Goal: Task Accomplishment & Management: Manage account settings

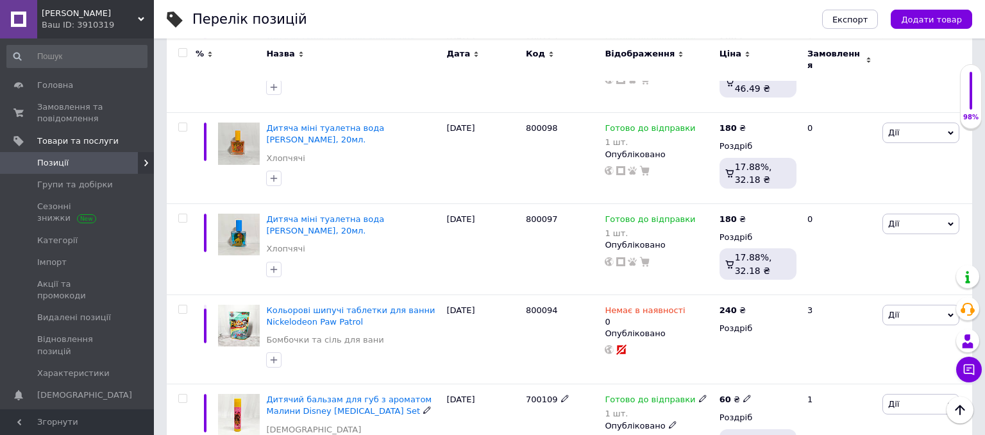
scroll to position [3647, 0]
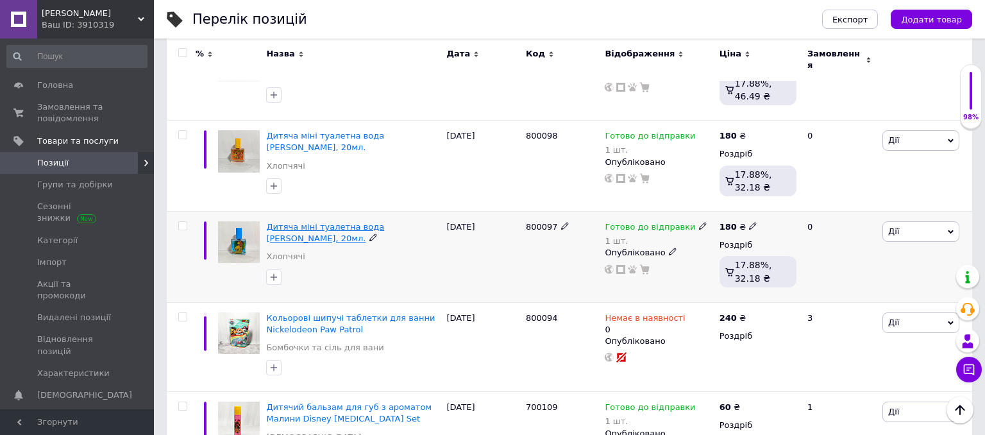
click at [346, 222] on span "Дитяча міні туалетна вода [PERSON_NAME], 20мл." at bounding box center [325, 232] width 118 height 21
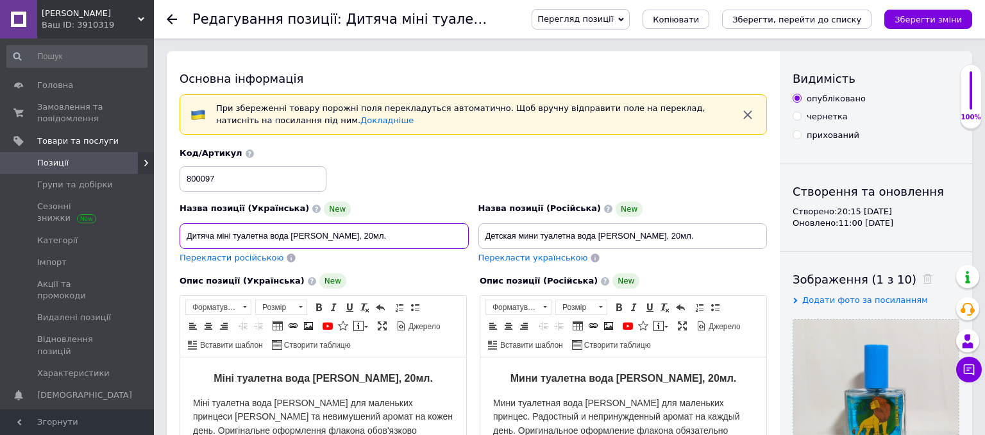
drag, startPoint x: 405, startPoint y: 231, endPoint x: 115, endPoint y: 223, distance: 290.0
click at [180, 223] on input "Дитяча міні туалетна вода [PERSON_NAME], 20мл." at bounding box center [324, 236] width 289 height 26
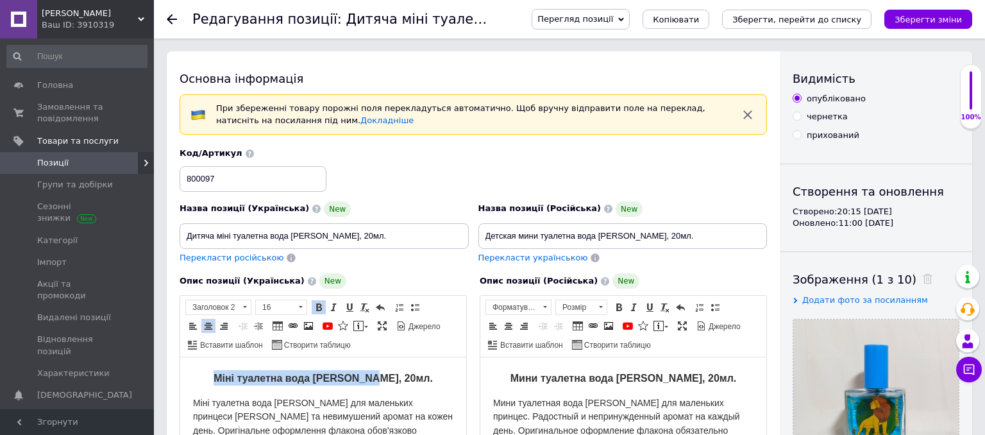
drag, startPoint x: 403, startPoint y: 379, endPoint x: 215, endPoint y: 370, distance: 188.1
click at [215, 370] on h2 "Міні туалетна вода [PERSON_NAME], 20мл." at bounding box center [323, 377] width 260 height 15
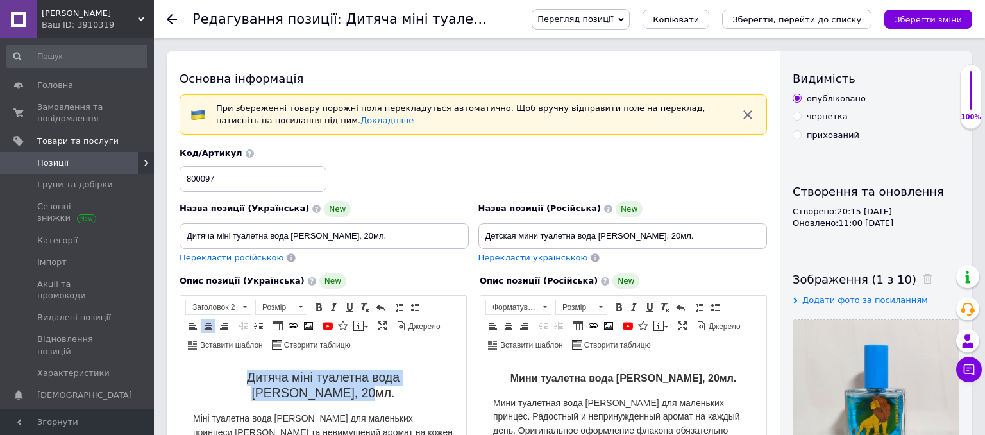
drag, startPoint x: 454, startPoint y: 378, endPoint x: 174, endPoint y: 371, distance: 279.7
click at [180, 371] on html "Дитяча міні туалетна вода [PERSON_NAME], 20мл. Міні туалетна вода [PERSON_NAME]…" at bounding box center [323, 437] width 286 height 160
click at [292, 308] on span "Розмір" at bounding box center [275, 307] width 38 height 14
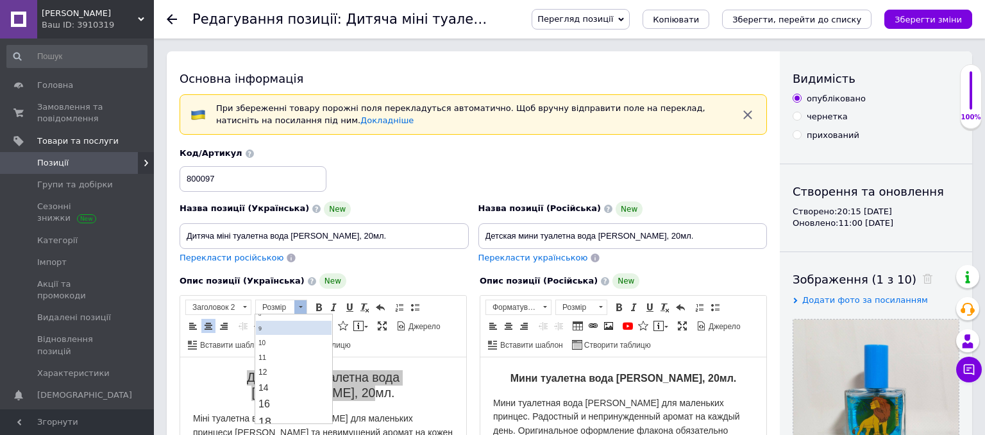
scroll to position [67, 0]
click at [296, 374] on link "16" at bounding box center [294, 378] width 76 height 17
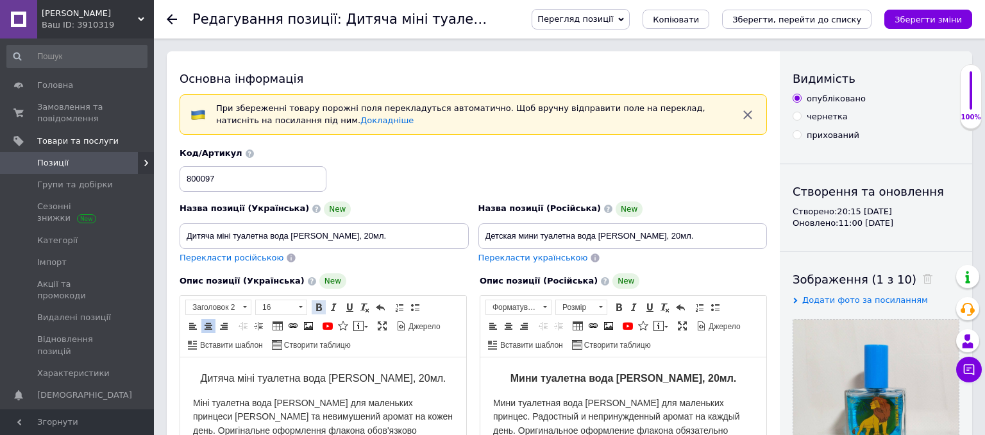
click at [317, 307] on span at bounding box center [319, 307] width 10 height 10
drag, startPoint x: 677, startPoint y: 235, endPoint x: 450, endPoint y: 232, distance: 227.0
click at [478, 232] on input "Детская мини туалетна вода [PERSON_NAME], 20мл." at bounding box center [622, 236] width 289 height 26
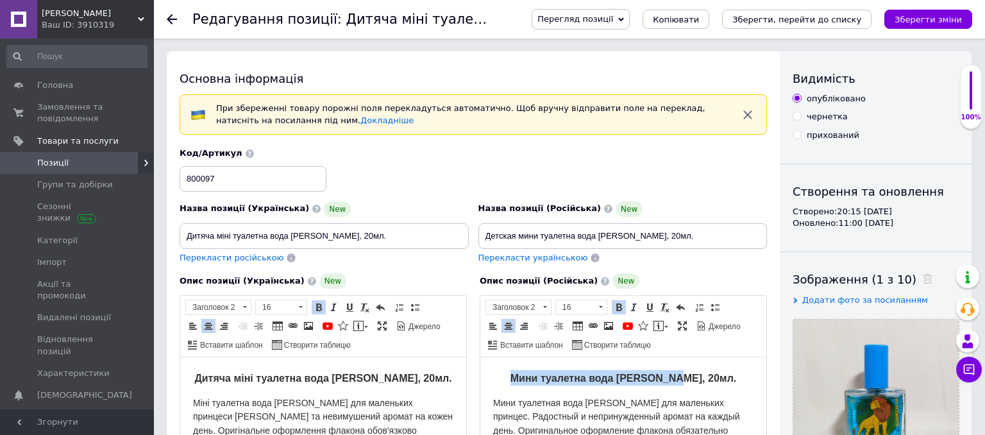
drag, startPoint x: 710, startPoint y: 379, endPoint x: 518, endPoint y: 376, distance: 191.8
click at [518, 376] on h2 "Мини туалетна вода [PERSON_NAME], 20мл." at bounding box center [623, 377] width 260 height 15
drag, startPoint x: 752, startPoint y: 382, endPoint x: 471, endPoint y: 376, distance: 280.3
click at [480, 376] on html "Детская мини туалетна вода [PERSON_NAME], 20мл. Мини туалетная вода [PERSON_NAM…" at bounding box center [623, 437] width 286 height 160
click at [614, 304] on span at bounding box center [619, 307] width 10 height 10
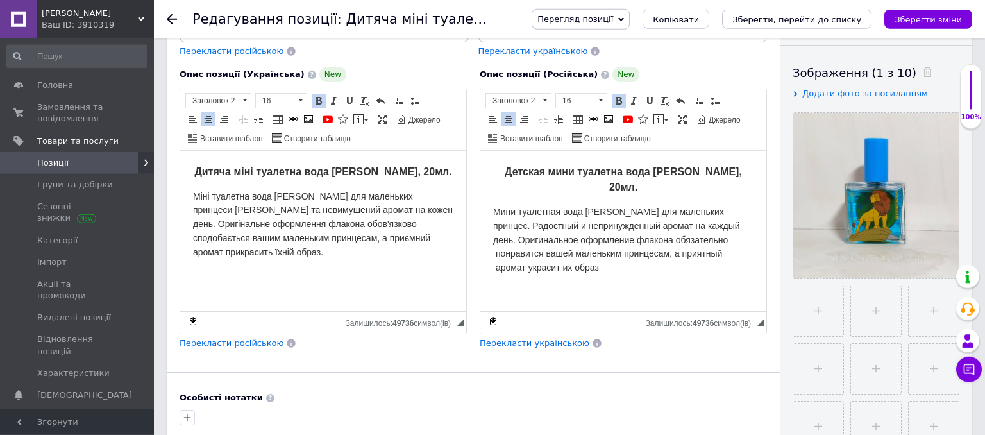
scroll to position [339, 0]
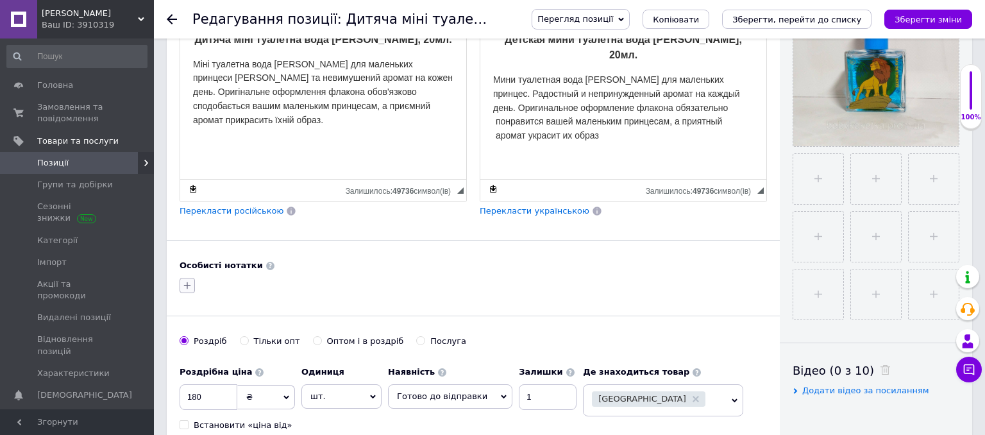
click at [189, 280] on icon "button" at bounding box center [187, 285] width 10 height 10
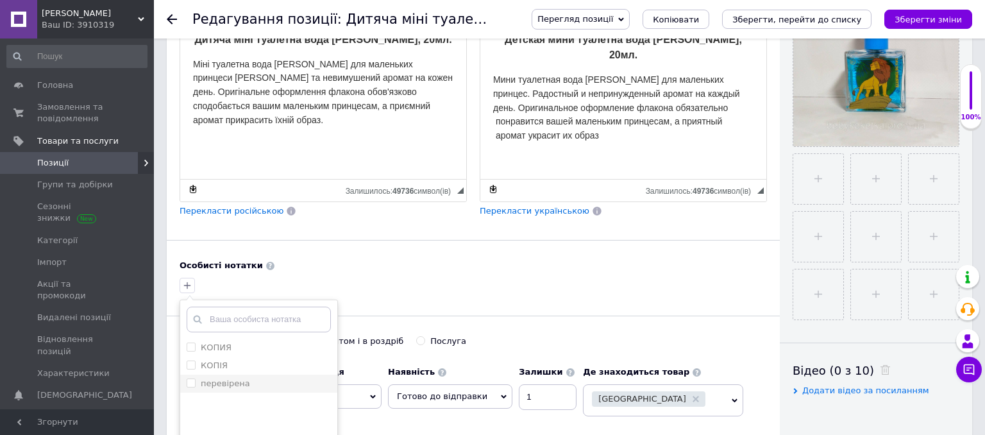
click at [244, 378] on label "перевірена" at bounding box center [225, 383] width 49 height 10
checkbox input "true"
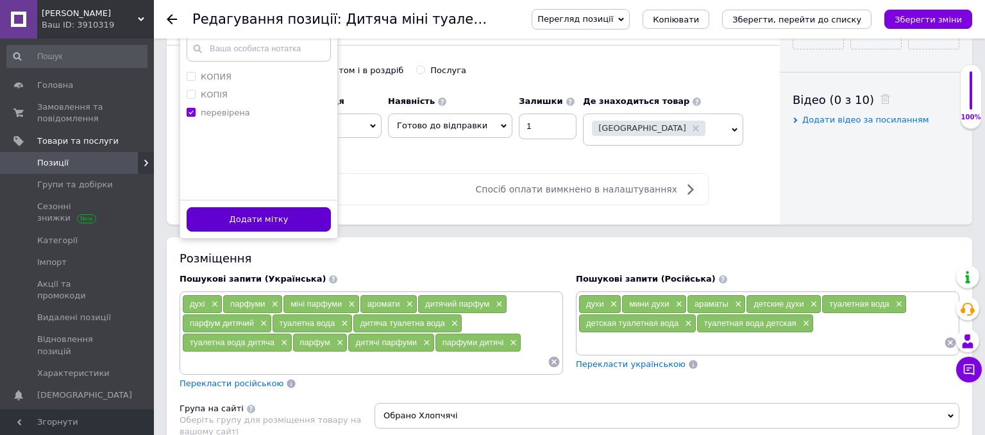
click at [277, 216] on button "Додати мітку" at bounding box center [259, 219] width 144 height 25
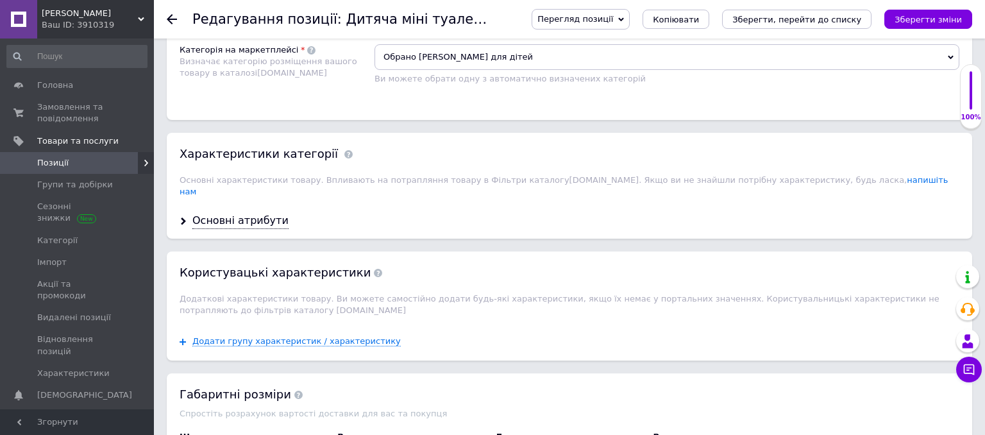
scroll to position [813, 0]
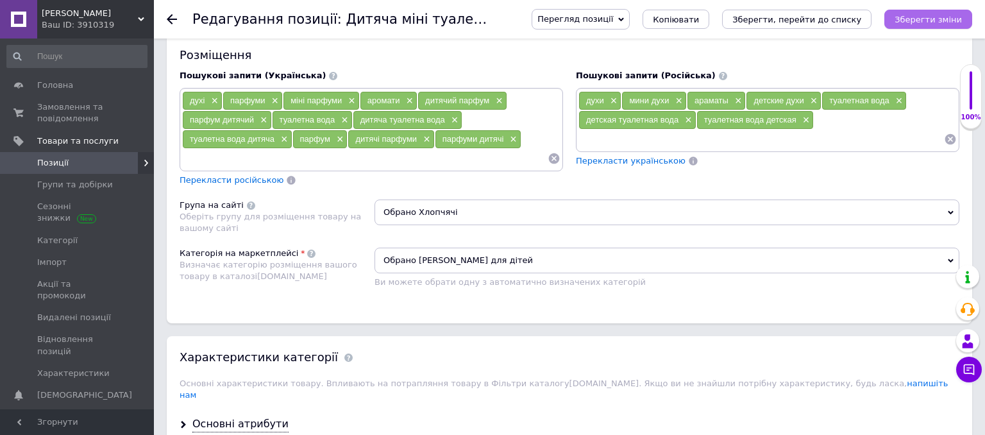
click at [922, 25] on button "Зберегти зміни" at bounding box center [928, 19] width 88 height 19
click at [175, 19] on use at bounding box center [172, 19] width 10 height 10
